Goal: Transaction & Acquisition: Purchase product/service

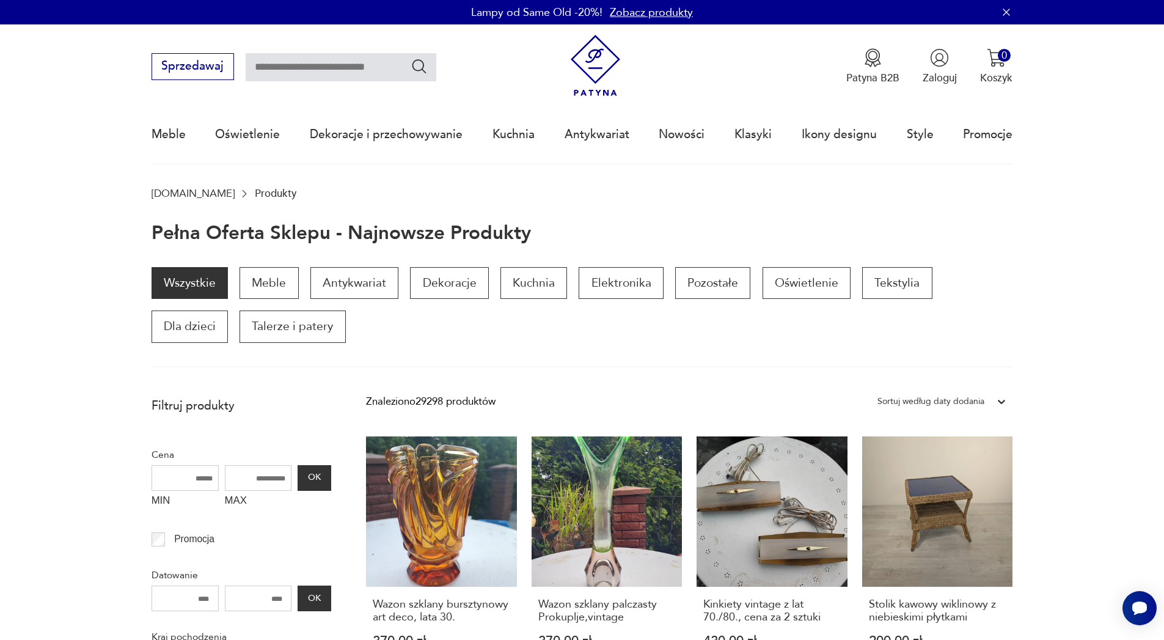
click at [320, 72] on input "text" at bounding box center [341, 67] width 191 height 28
type input "**********"
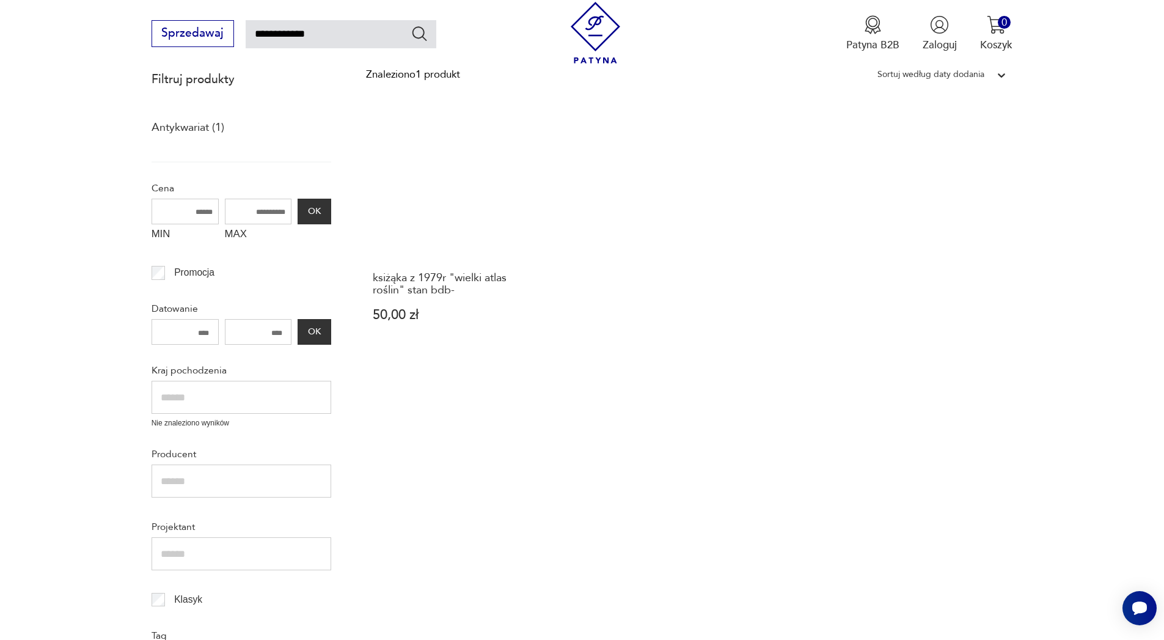
scroll to position [147, 0]
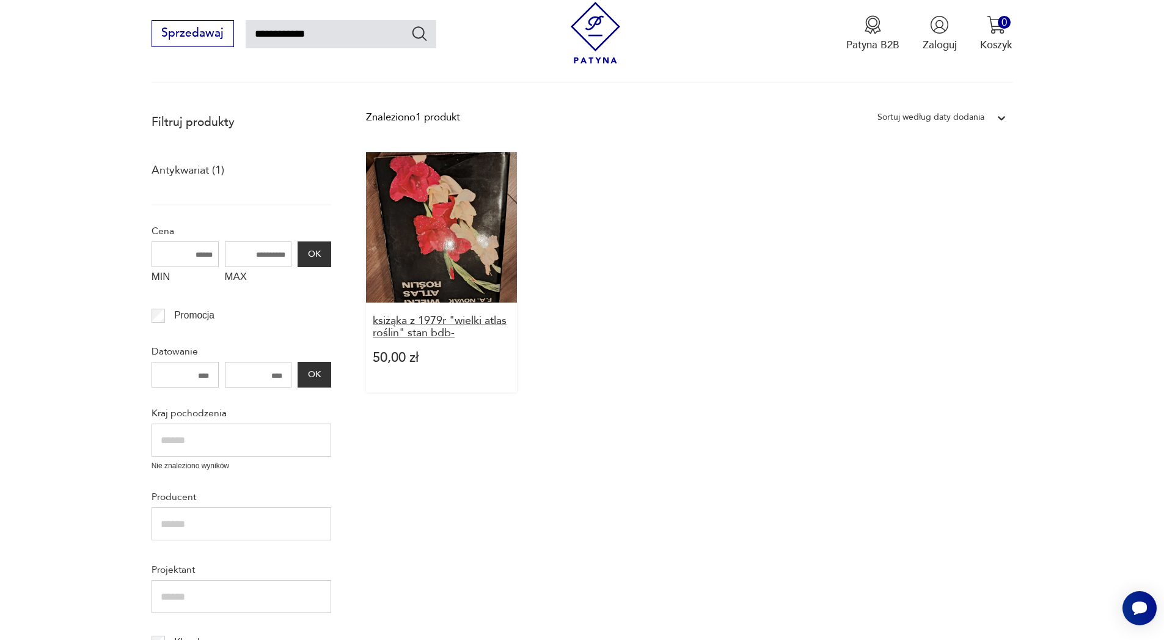
click at [441, 333] on h3 "ksiżąka z 1979r "wielki atlas roślin" stan bdb-" at bounding box center [442, 327] width 138 height 25
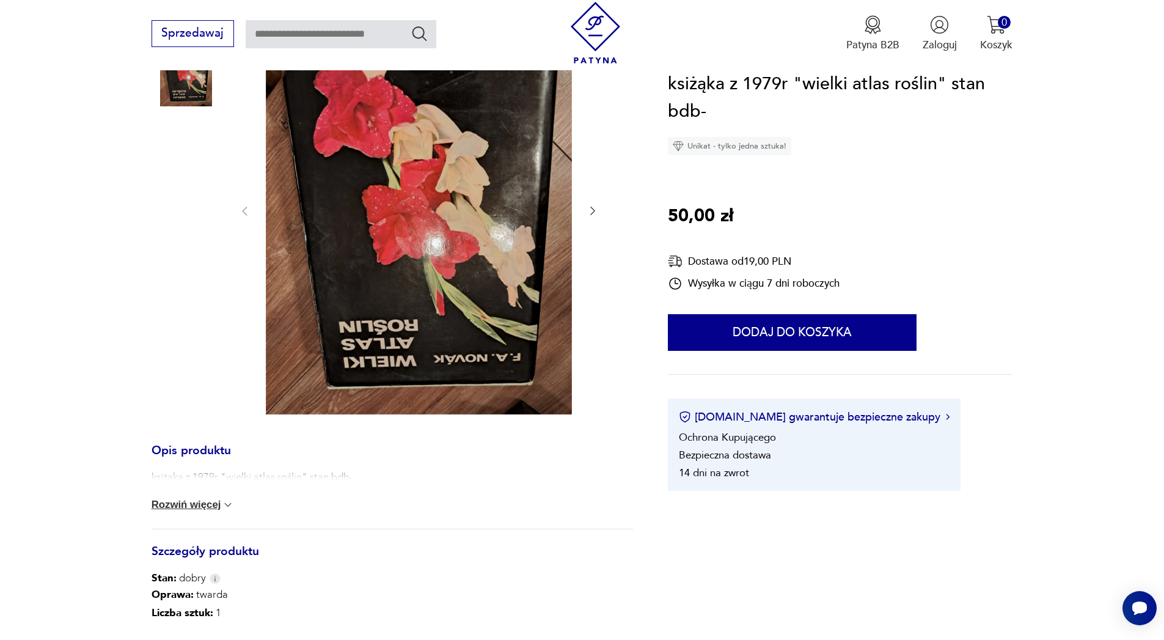
scroll to position [220, 0]
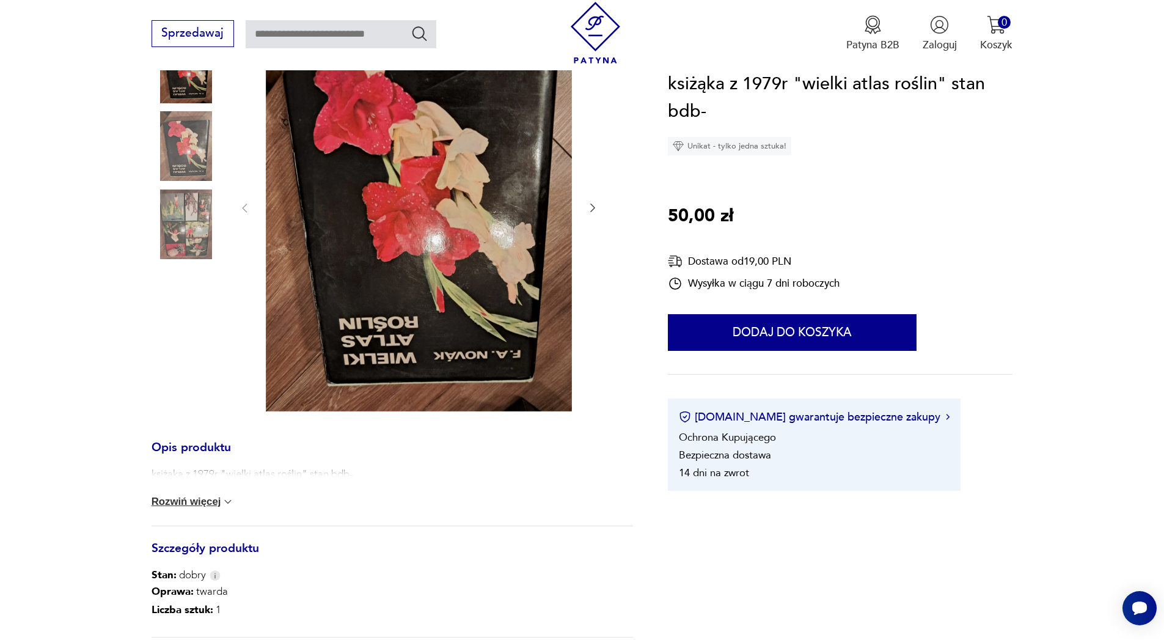
click at [457, 258] on img at bounding box center [419, 207] width 306 height 408
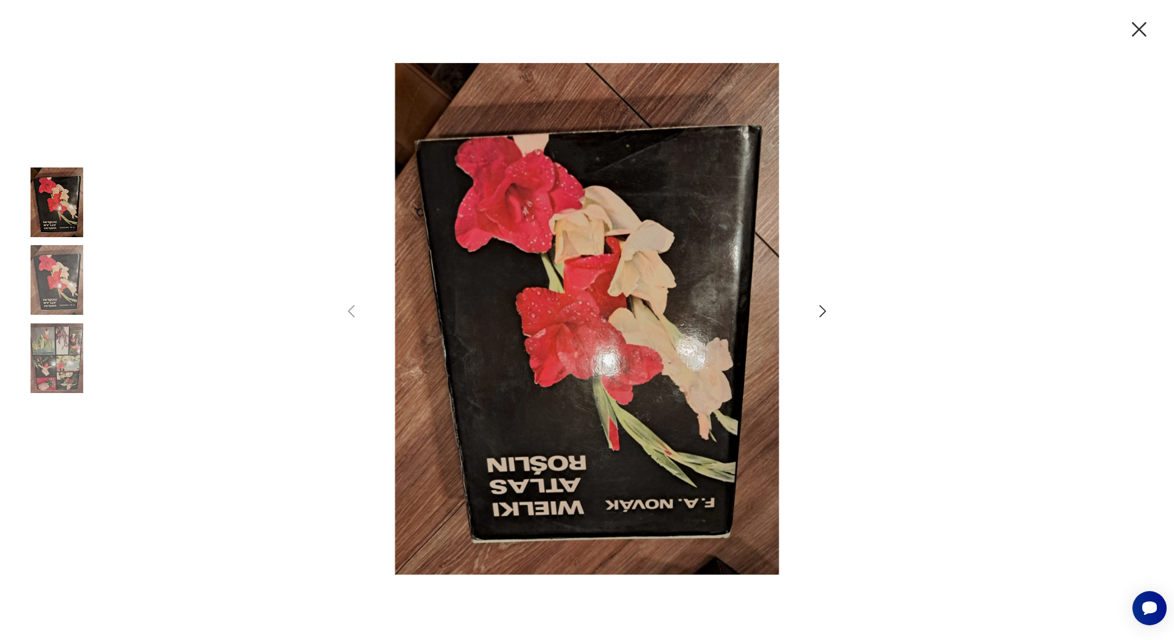
click at [823, 312] on icon "button" at bounding box center [823, 312] width 18 height 18
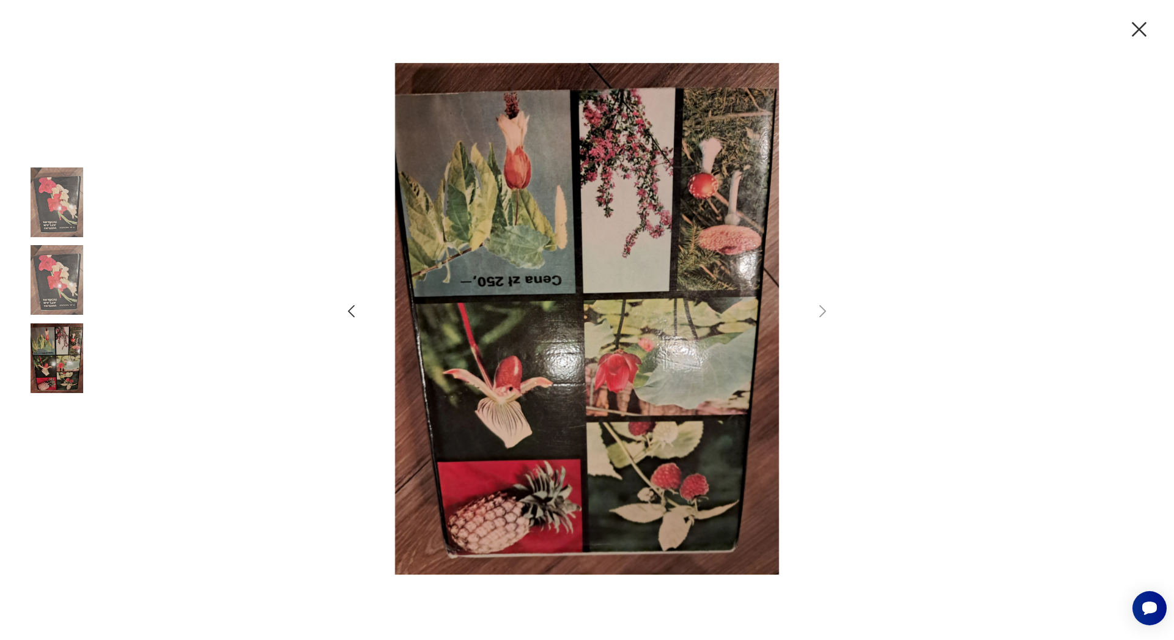
click at [1130, 34] on icon "button" at bounding box center [1139, 30] width 26 height 26
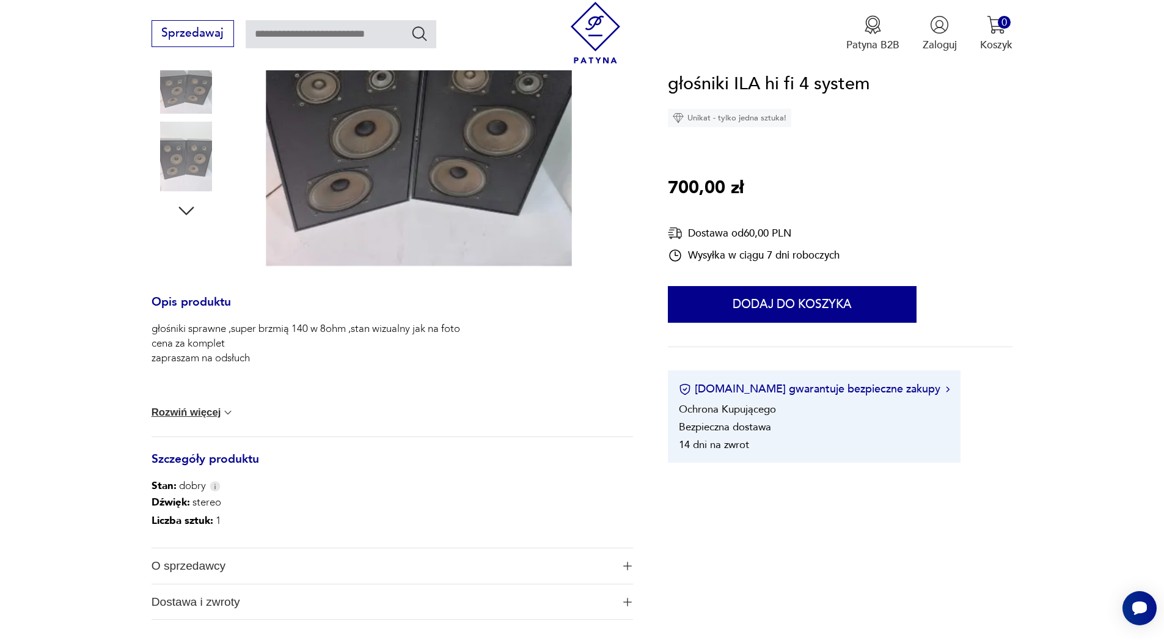
scroll to position [367, 0]
click at [201, 416] on button "Rozwiń więcej" at bounding box center [193, 411] width 83 height 12
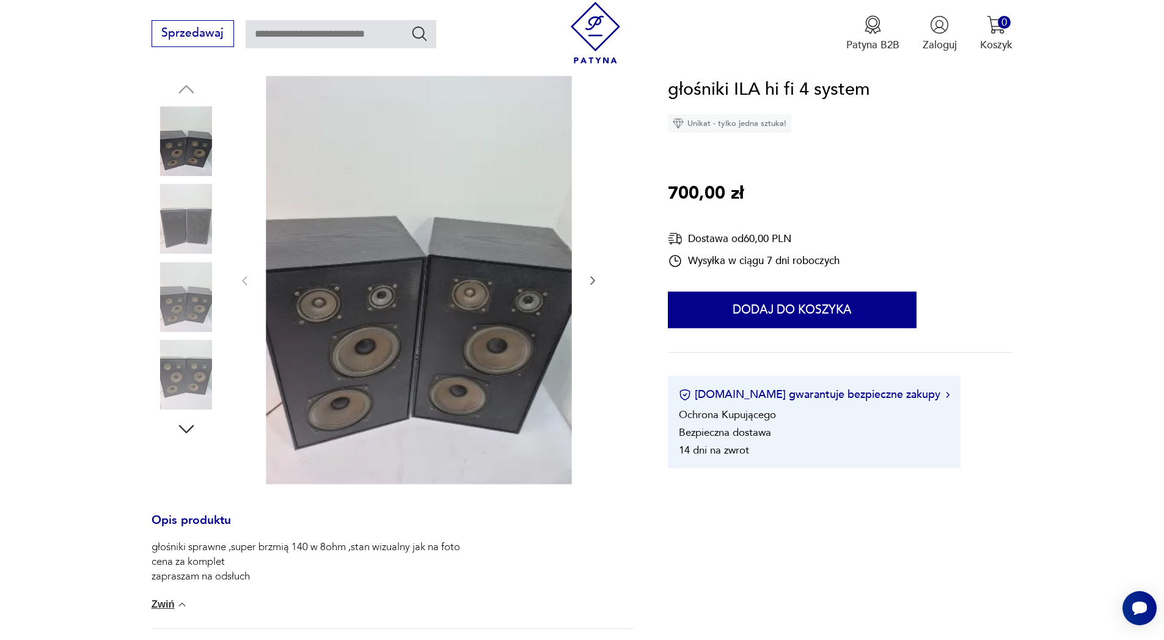
scroll to position [147, 0]
click at [409, 307] on img at bounding box center [419, 280] width 306 height 408
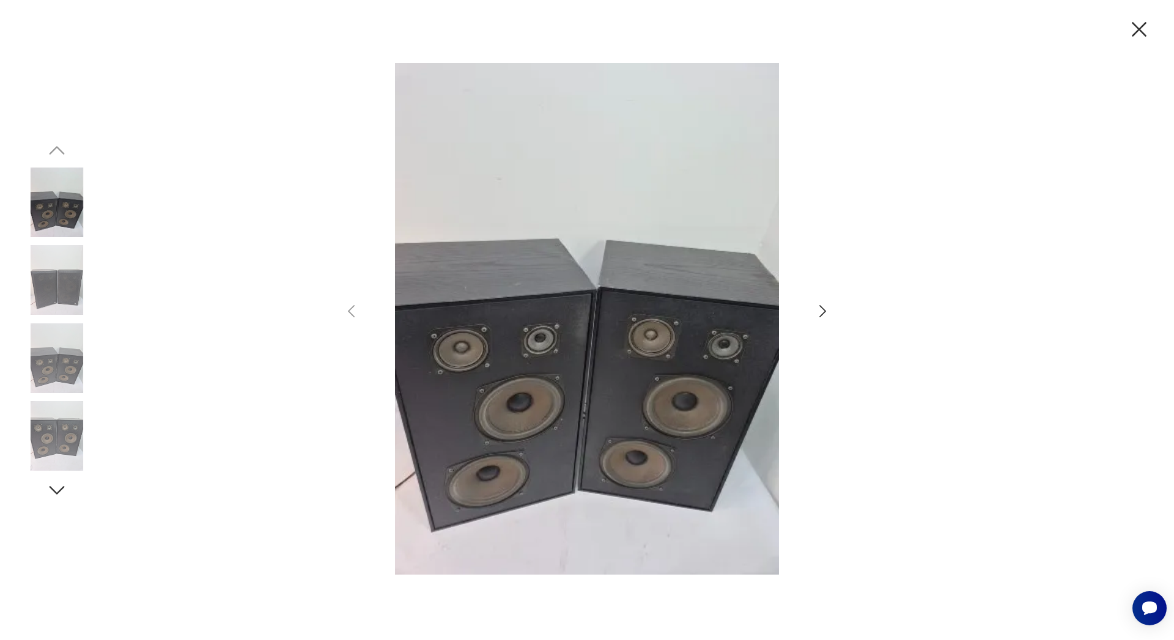
click at [823, 315] on icon "button" at bounding box center [823, 312] width 18 height 18
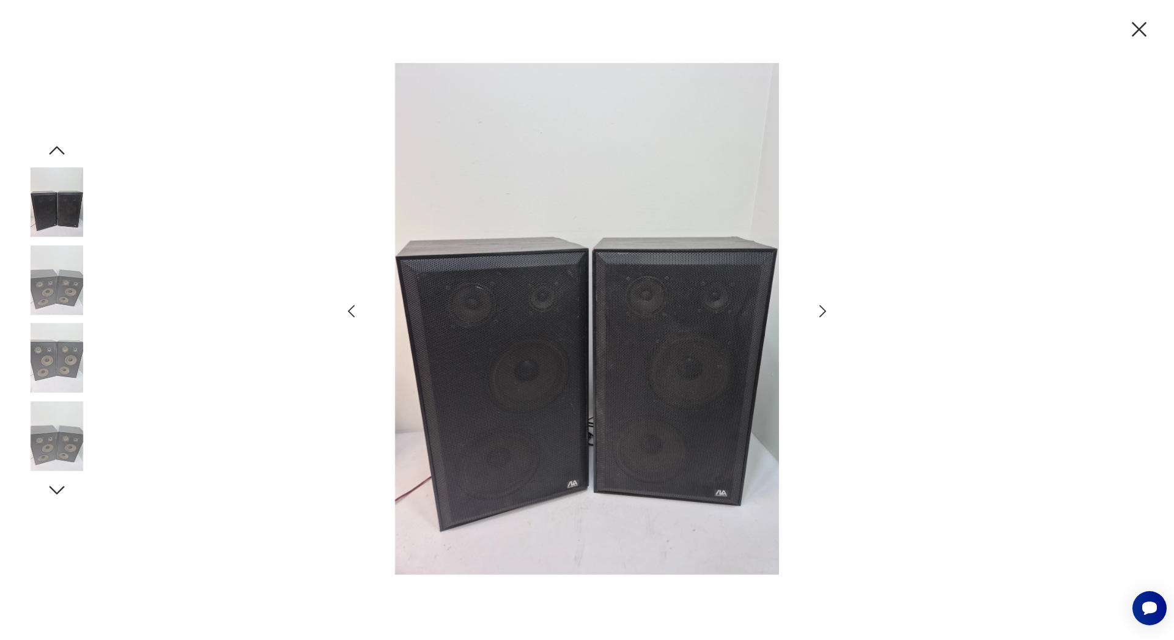
click at [823, 315] on icon "button" at bounding box center [823, 312] width 18 height 18
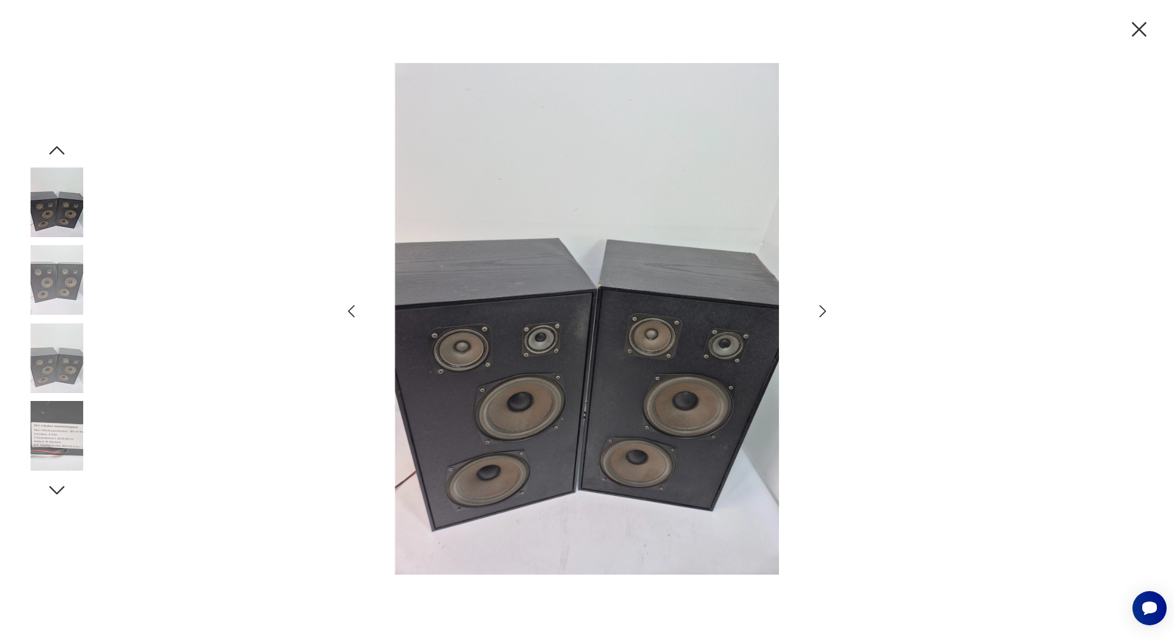
click at [823, 315] on icon "button" at bounding box center [823, 312] width 18 height 18
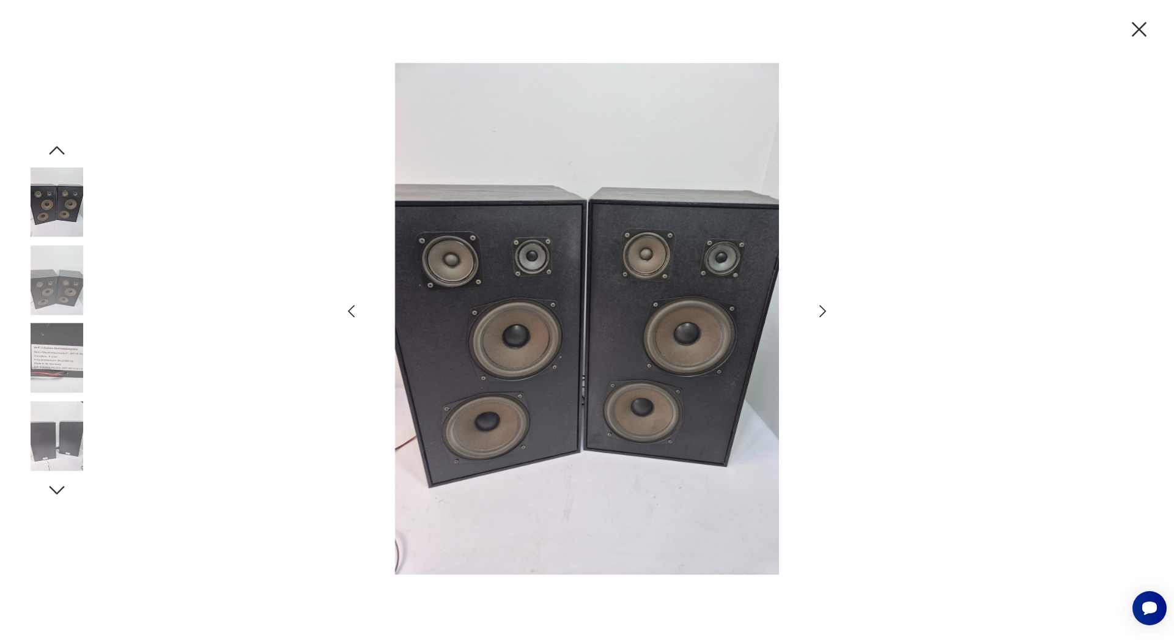
click at [823, 315] on icon "button" at bounding box center [823, 312] width 18 height 18
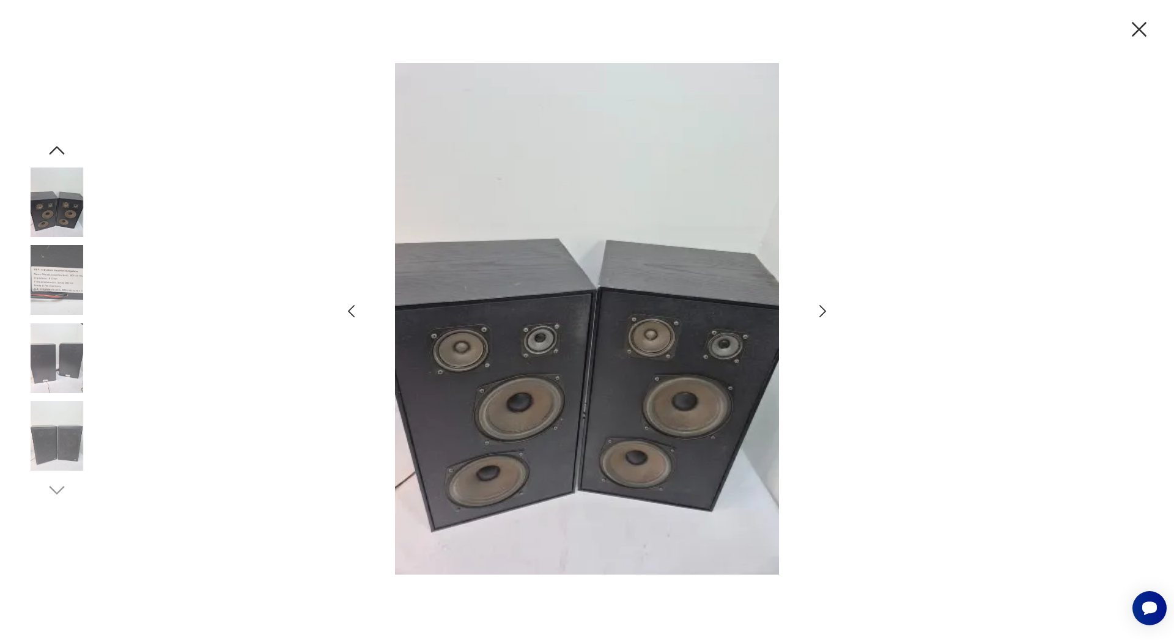
click at [823, 315] on icon "button" at bounding box center [823, 312] width 18 height 18
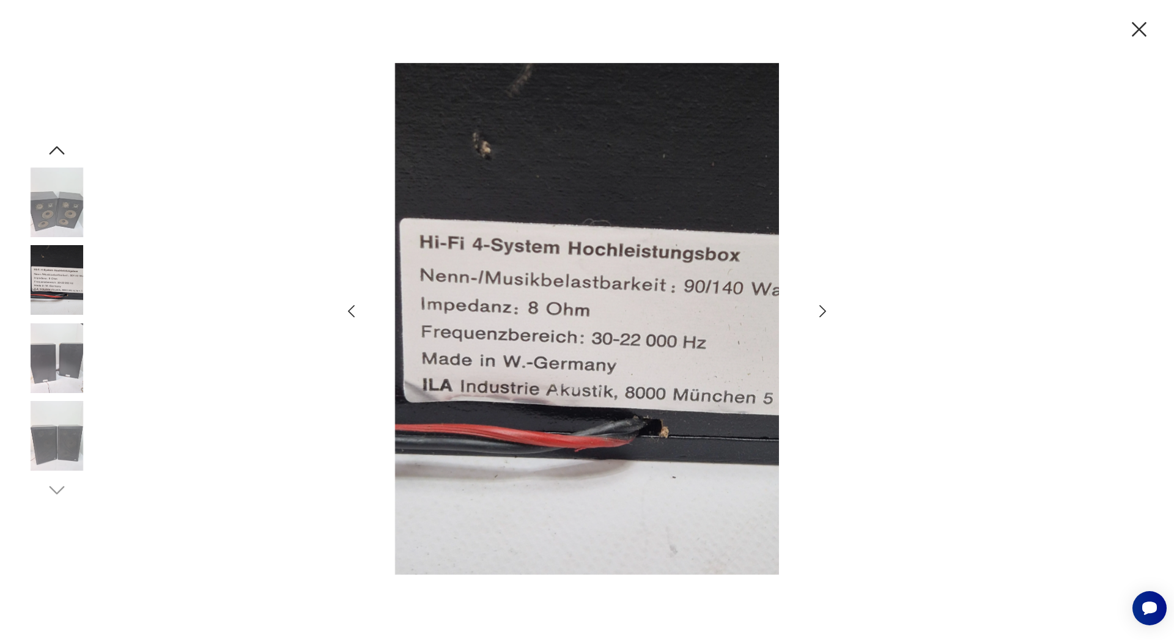
click at [823, 315] on icon "button" at bounding box center [823, 312] width 18 height 18
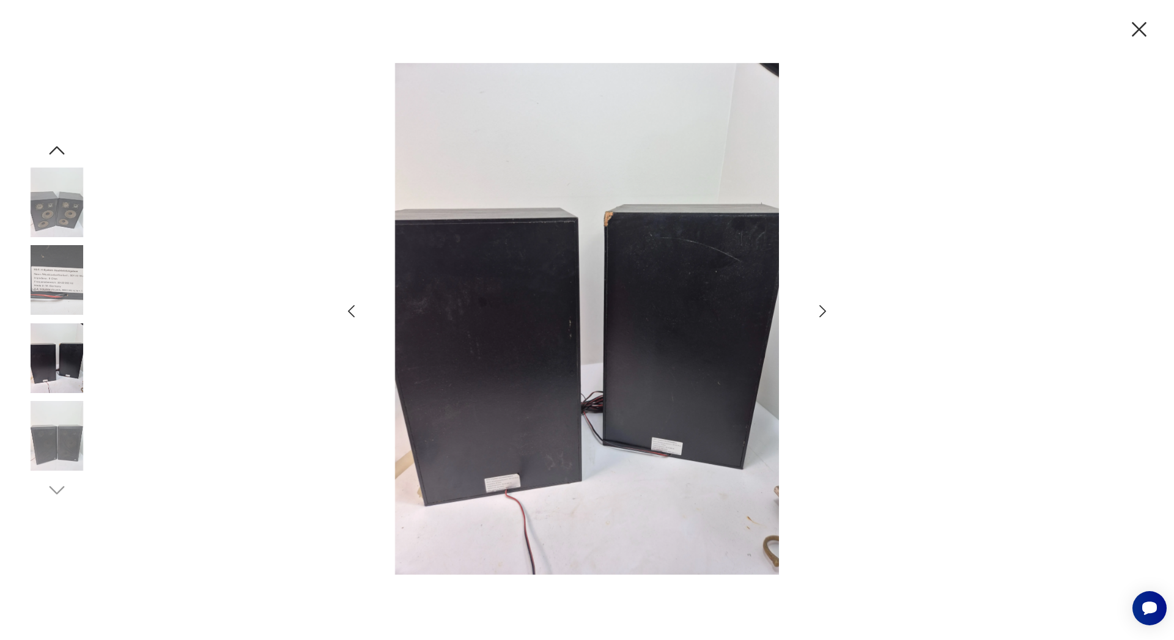
click at [823, 315] on icon "button" at bounding box center [823, 312] width 18 height 18
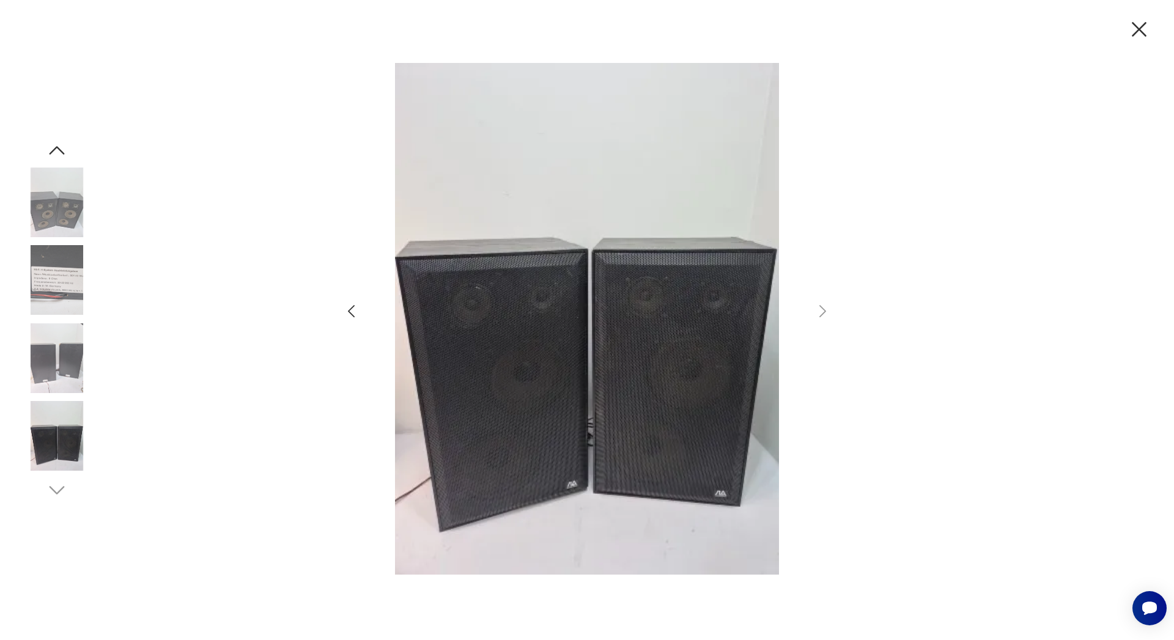
click at [1136, 28] on icon "button" at bounding box center [1138, 29] width 15 height 15
